Goal: Book appointment/travel/reservation

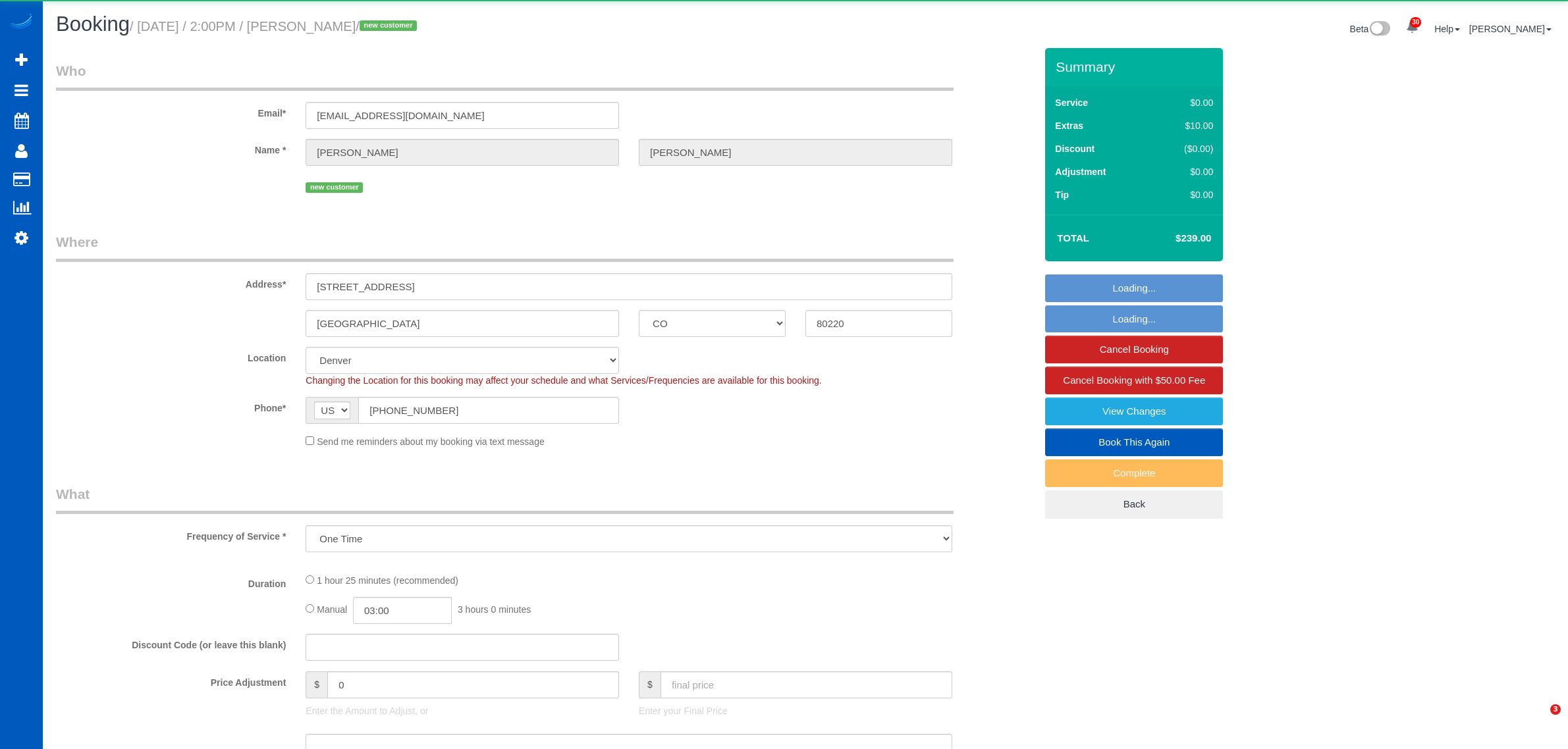
select select "CO"
select select "number:8"
select select "object:3336"
select select "199"
select select "2"
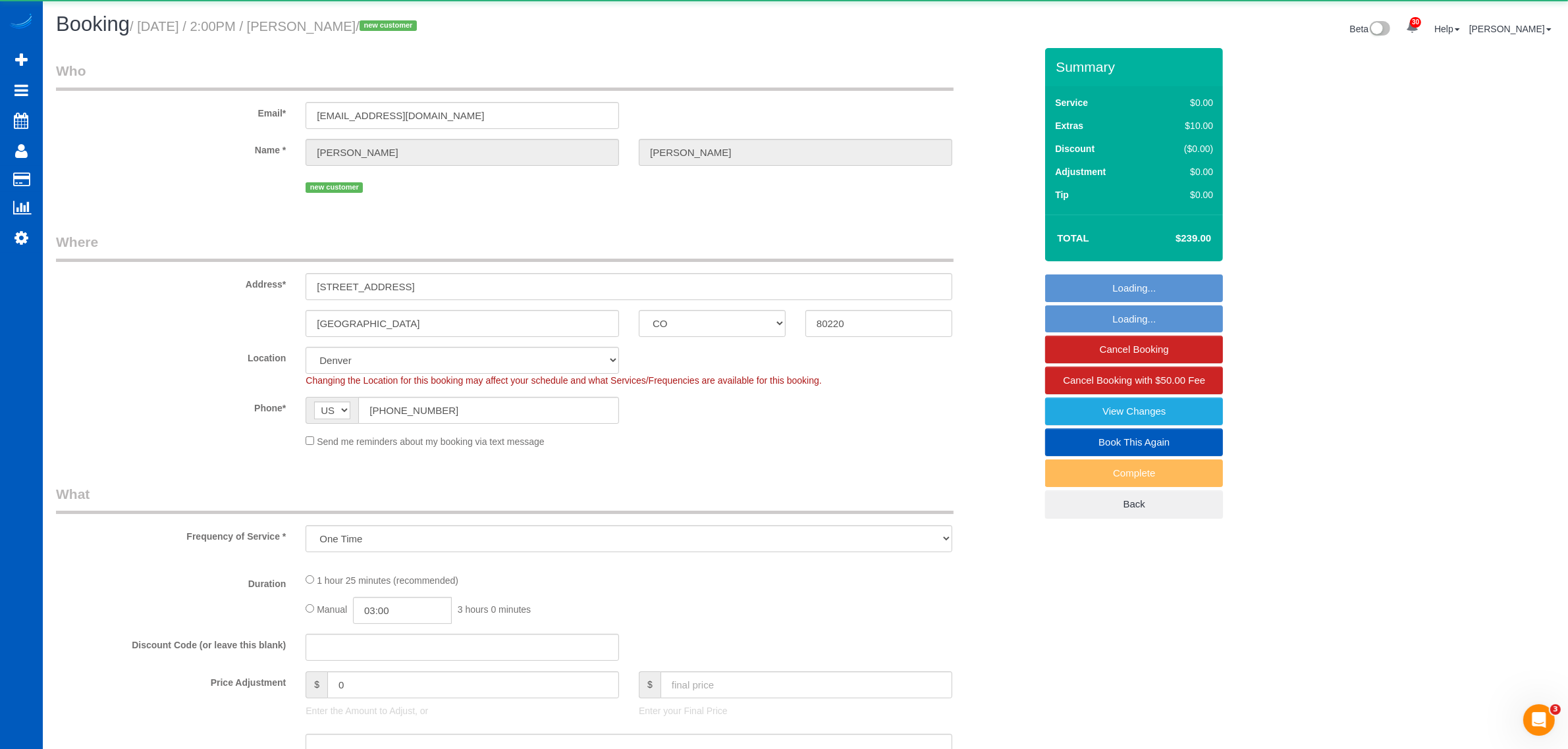
select select "spot1"
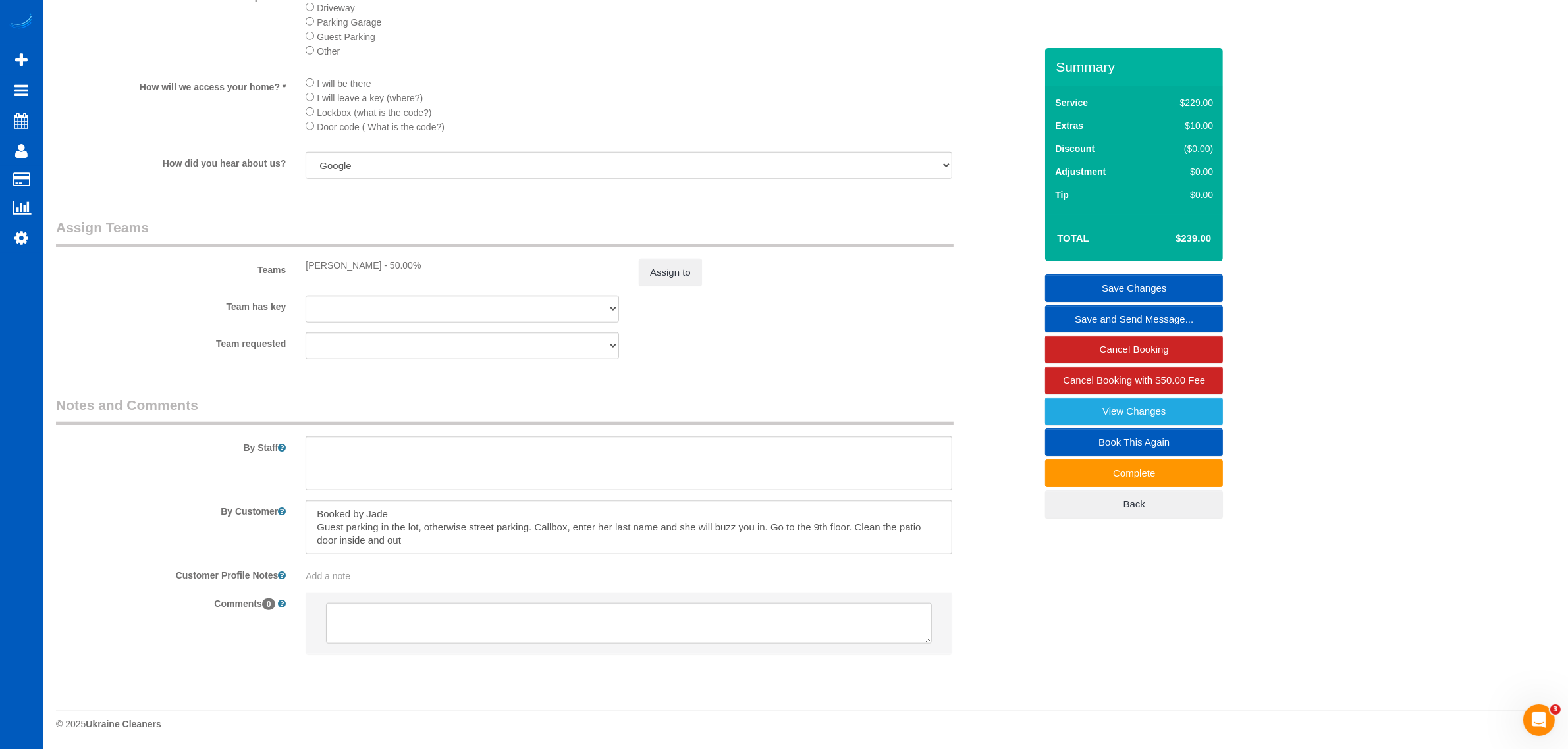
scroll to position [1533, 0]
drag, startPoint x: 416, startPoint y: 545, endPoint x: 303, endPoint y: 501, distance: 121.3
click at [303, 501] on div at bounding box center [629, 527] width 667 height 54
click at [414, 545] on textarea at bounding box center [629, 527] width 647 height 54
drag, startPoint x: 420, startPoint y: 541, endPoint x: 297, endPoint y: 499, distance: 130.0
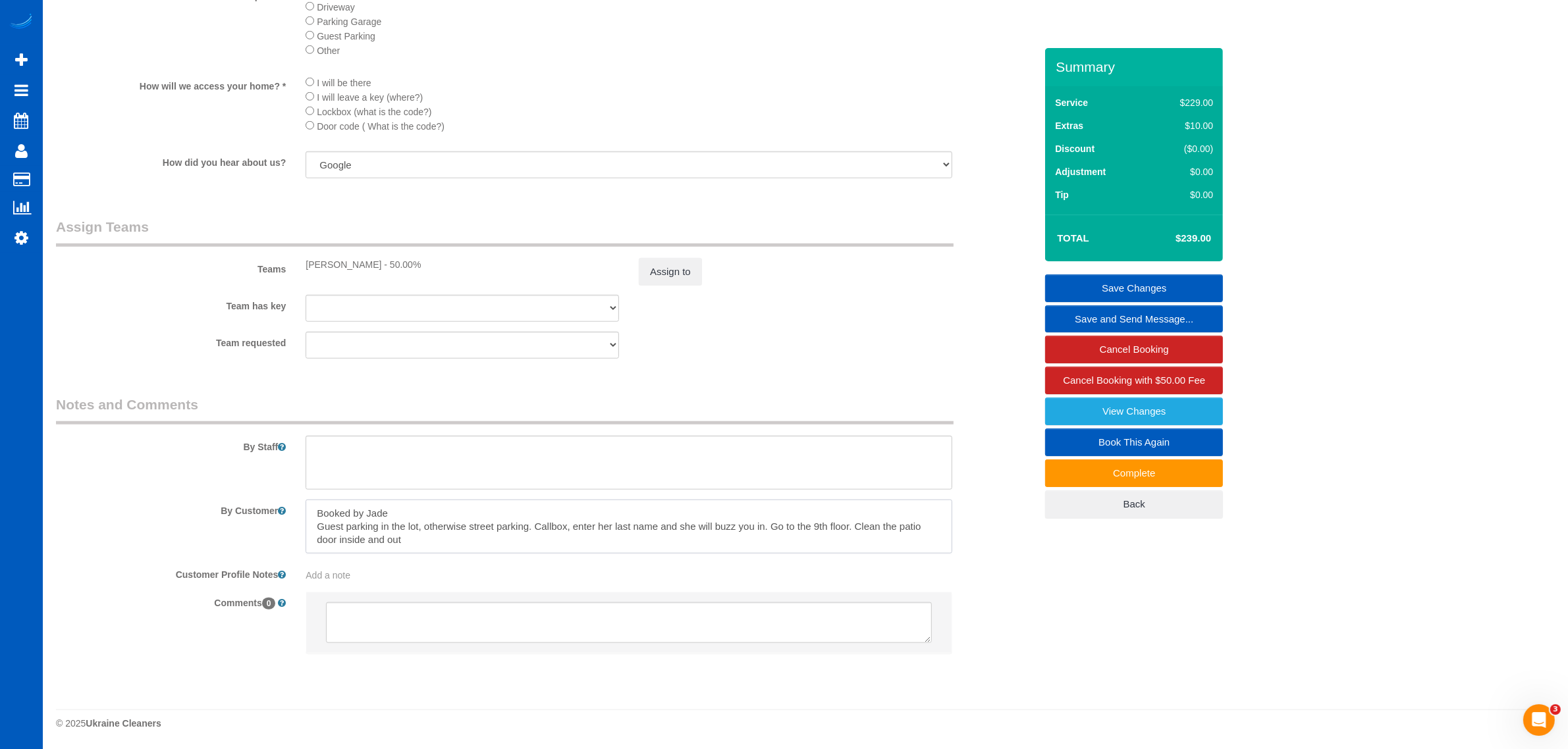
click at [297, 500] on div at bounding box center [629, 527] width 667 height 54
click at [431, 542] on textarea at bounding box center [629, 527] width 647 height 54
drag, startPoint x: 421, startPoint y: 548, endPoint x: 325, endPoint y: 527, distance: 98.3
click at [306, 517] on textarea at bounding box center [629, 527] width 647 height 54
click at [439, 538] on textarea at bounding box center [629, 527] width 647 height 54
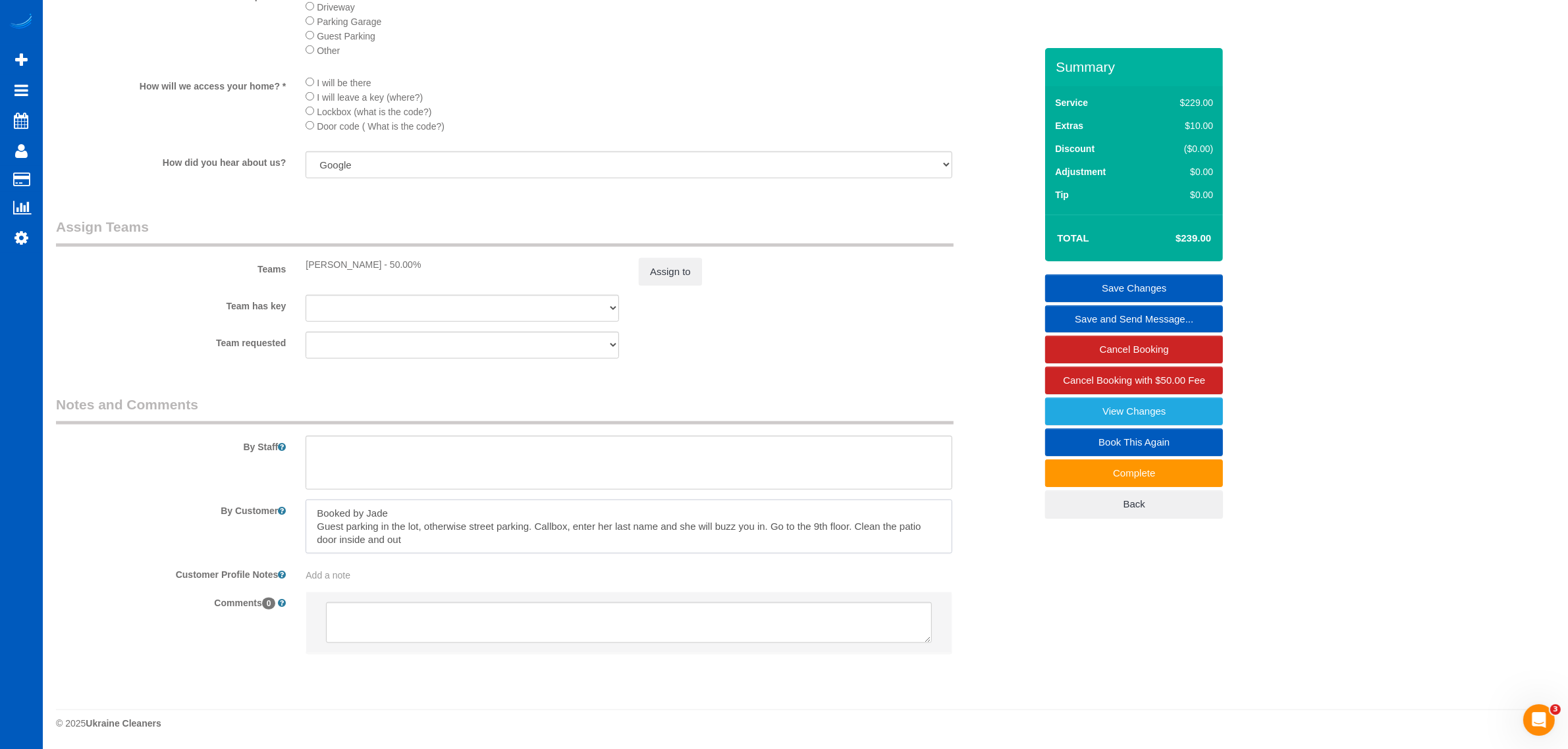
drag, startPoint x: 430, startPoint y: 541, endPoint x: 288, endPoint y: 503, distance: 147.0
click at [288, 503] on div "By Customer" at bounding box center [545, 527] width 999 height 54
click at [428, 532] on textarea at bounding box center [629, 527] width 647 height 54
click at [421, 541] on textarea at bounding box center [629, 527] width 647 height 54
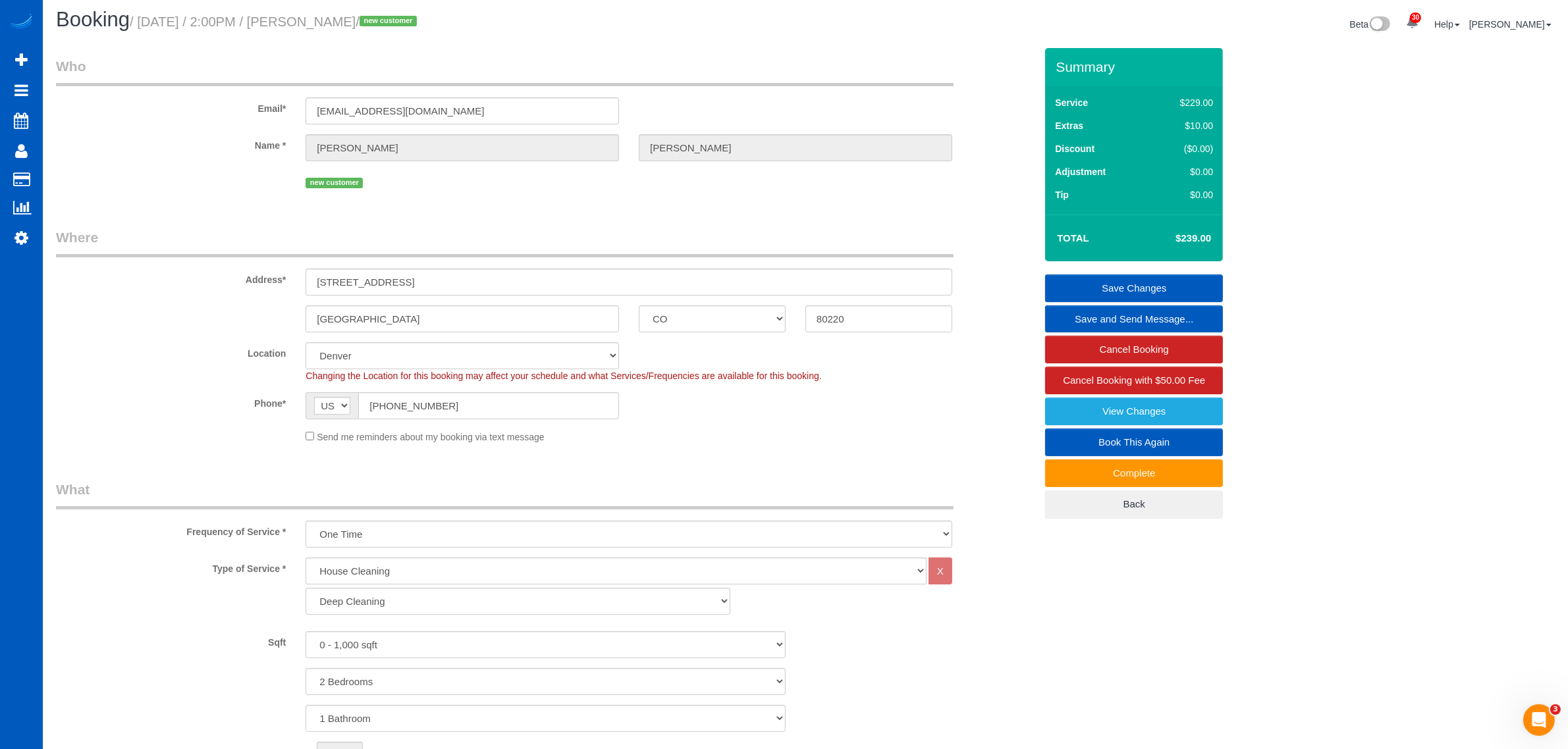
scroll to position [0, 0]
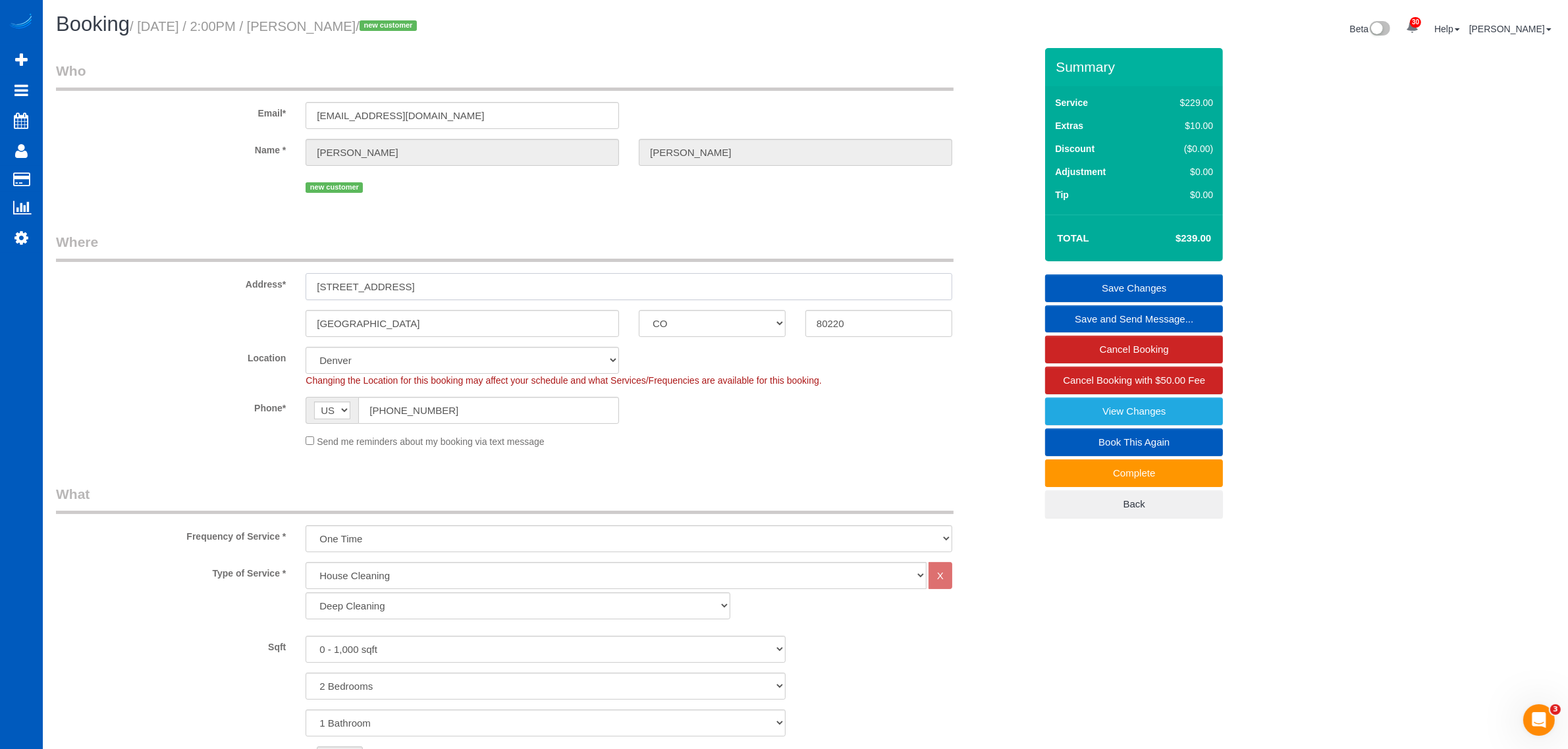
drag, startPoint x: 313, startPoint y: 285, endPoint x: 462, endPoint y: 283, distance: 149.0
click at [462, 283] on input "[STREET_ADDRESS]" at bounding box center [629, 287] width 647 height 27
click at [442, 288] on input "[STREET_ADDRESS]" at bounding box center [629, 287] width 647 height 27
